Goal: Task Accomplishment & Management: Use online tool/utility

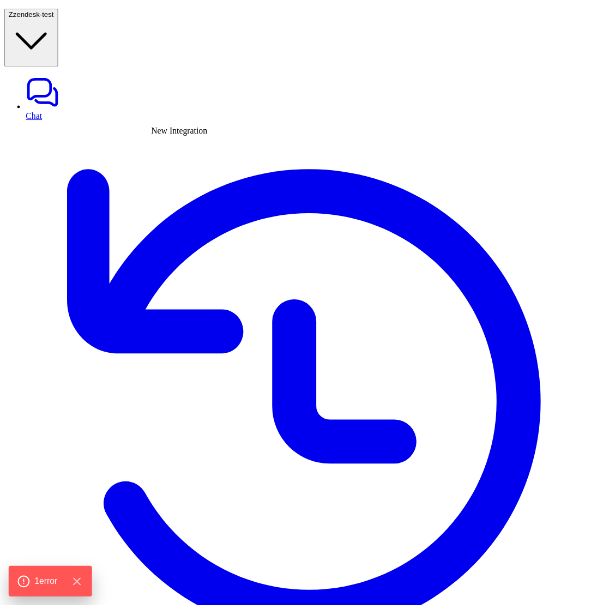
scroll to position [236, 0]
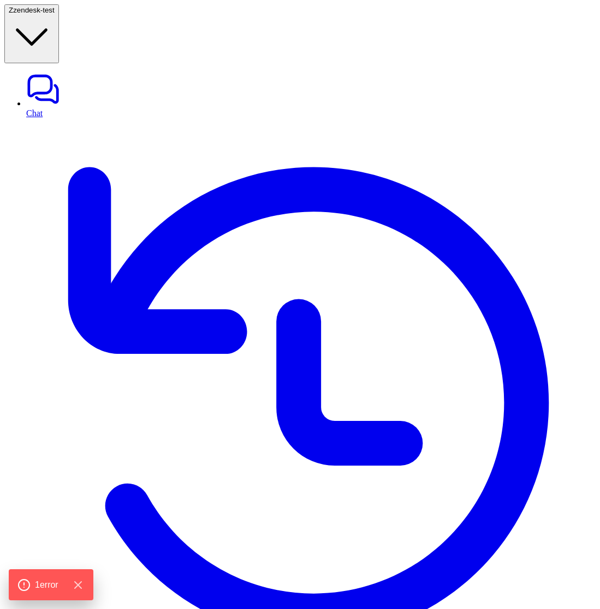
type input "*****"
type input "**********"
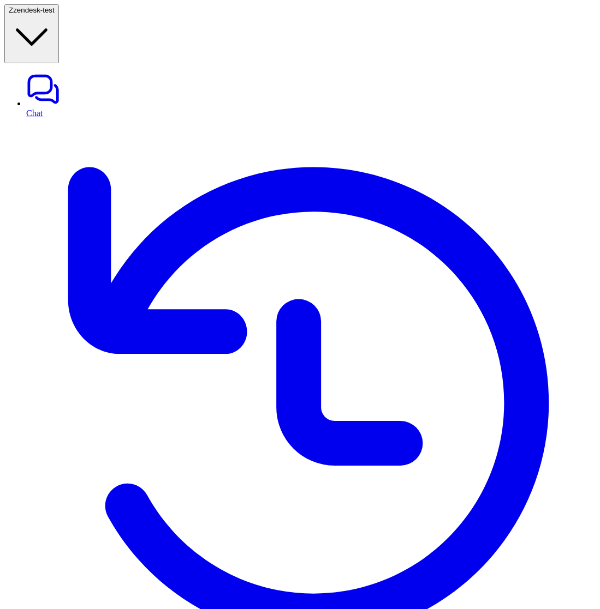
click at [46, 118] on link "History" at bounding box center [310, 408] width 569 height 580
